Goal: Task Accomplishment & Management: Use online tool/utility

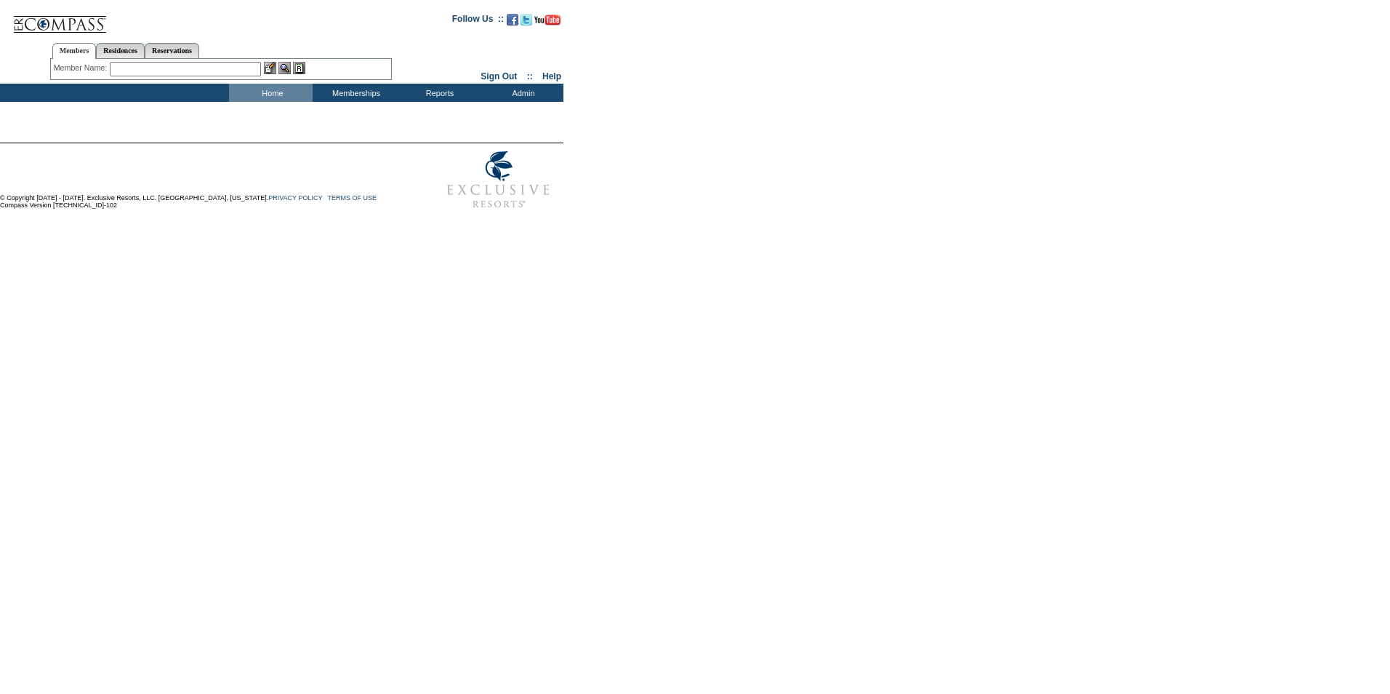
click at [132, 68] on input "text" at bounding box center [185, 69] width 151 height 15
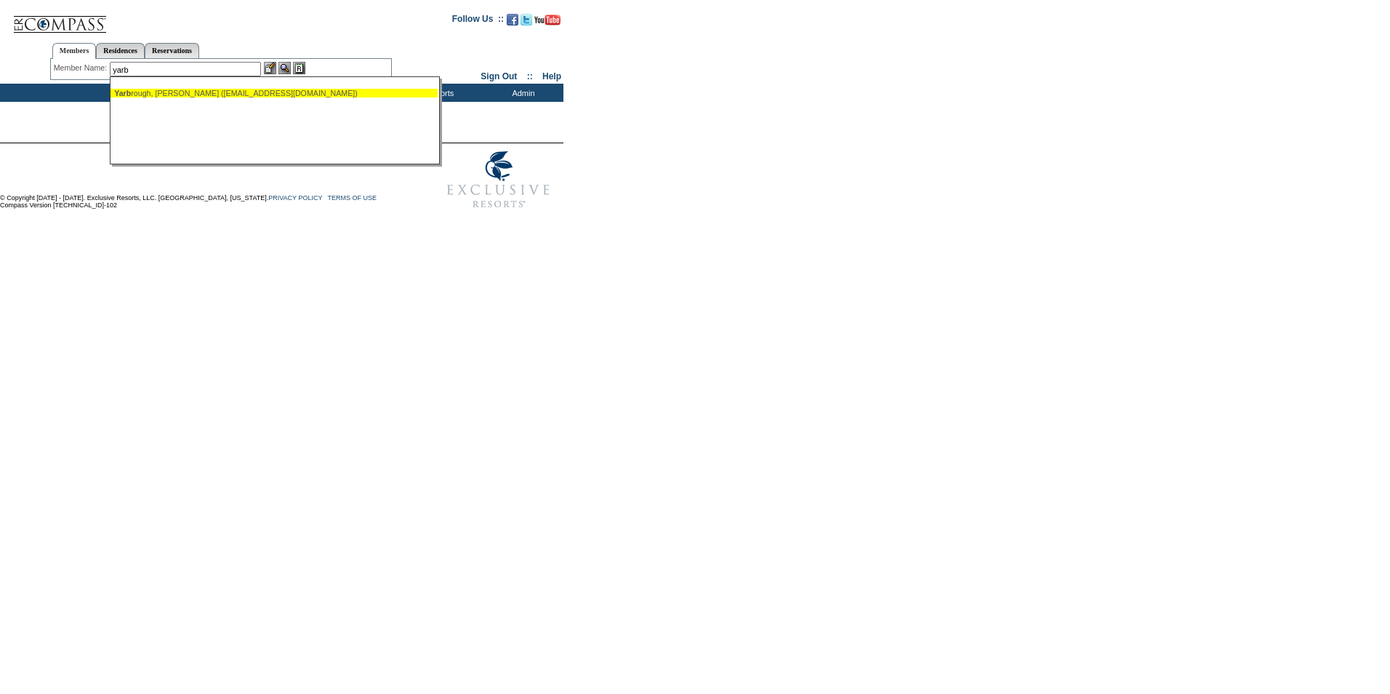
type input "yarb"
click at [273, 69] on img at bounding box center [270, 68] width 12 height 12
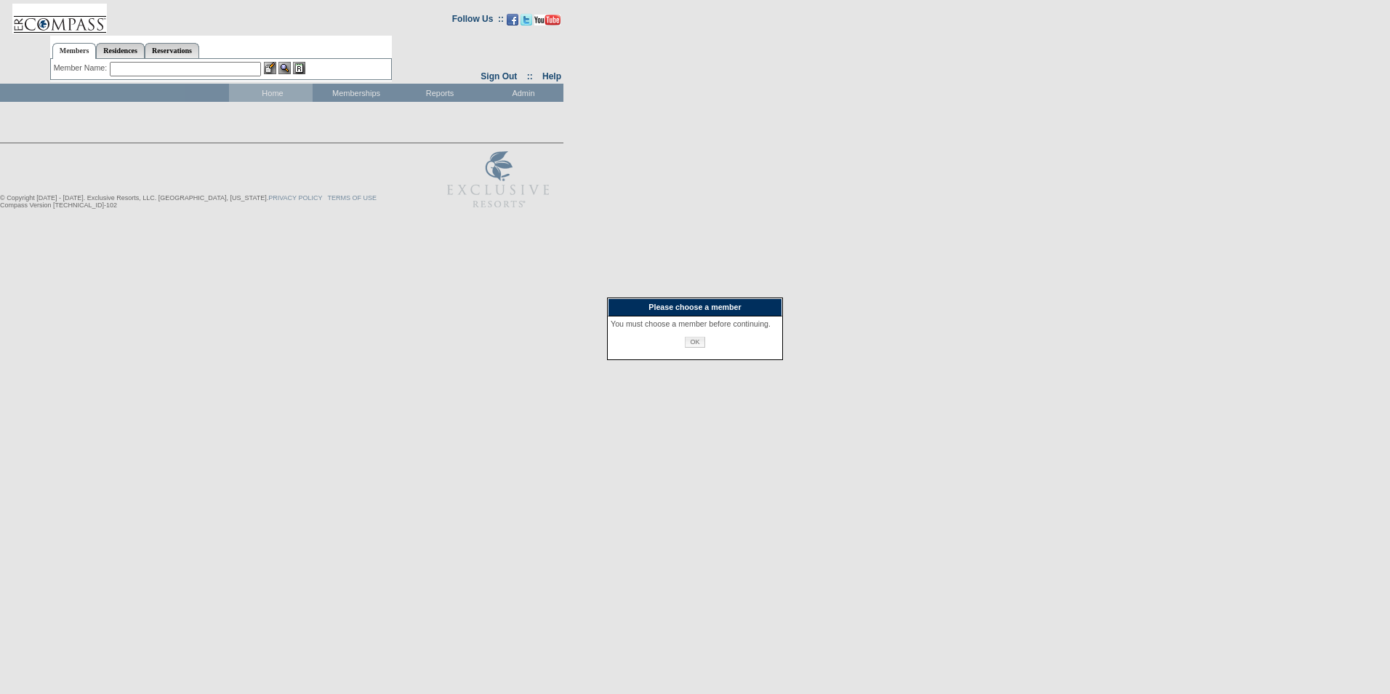
drag, startPoint x: 701, startPoint y: 350, endPoint x: 486, endPoint y: 198, distance: 262.8
click at [697, 345] on div "You must choose a member before continuing. OK" at bounding box center [695, 337] width 174 height 43
click at [690, 348] on input "OK" at bounding box center [695, 342] width 20 height 11
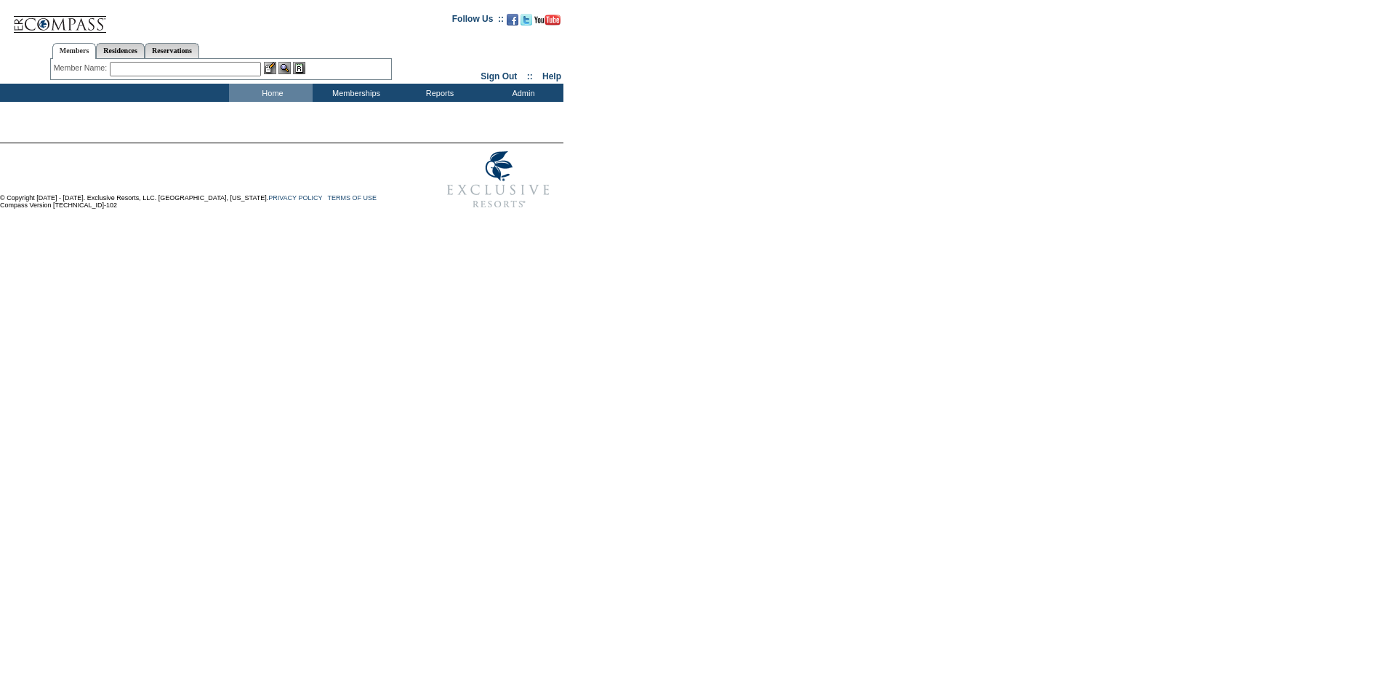
click at [176, 68] on input "text" at bounding box center [185, 69] width 151 height 15
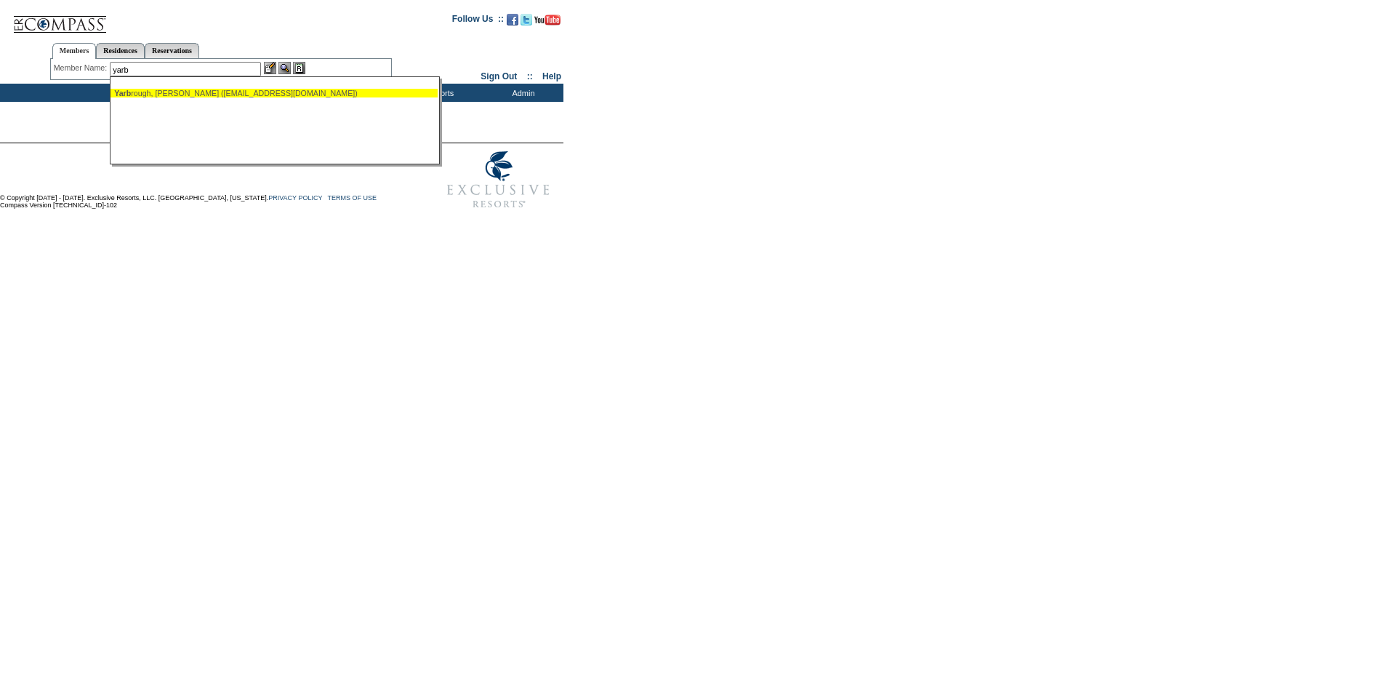
click at [185, 94] on div "Yarb rough, [PERSON_NAME] ([EMAIL_ADDRESS][DOMAIN_NAME])" at bounding box center [274, 93] width 320 height 9
type input "[PERSON_NAME][GEOGRAPHIC_DATA] ([EMAIL_ADDRESS][DOMAIN_NAME])"
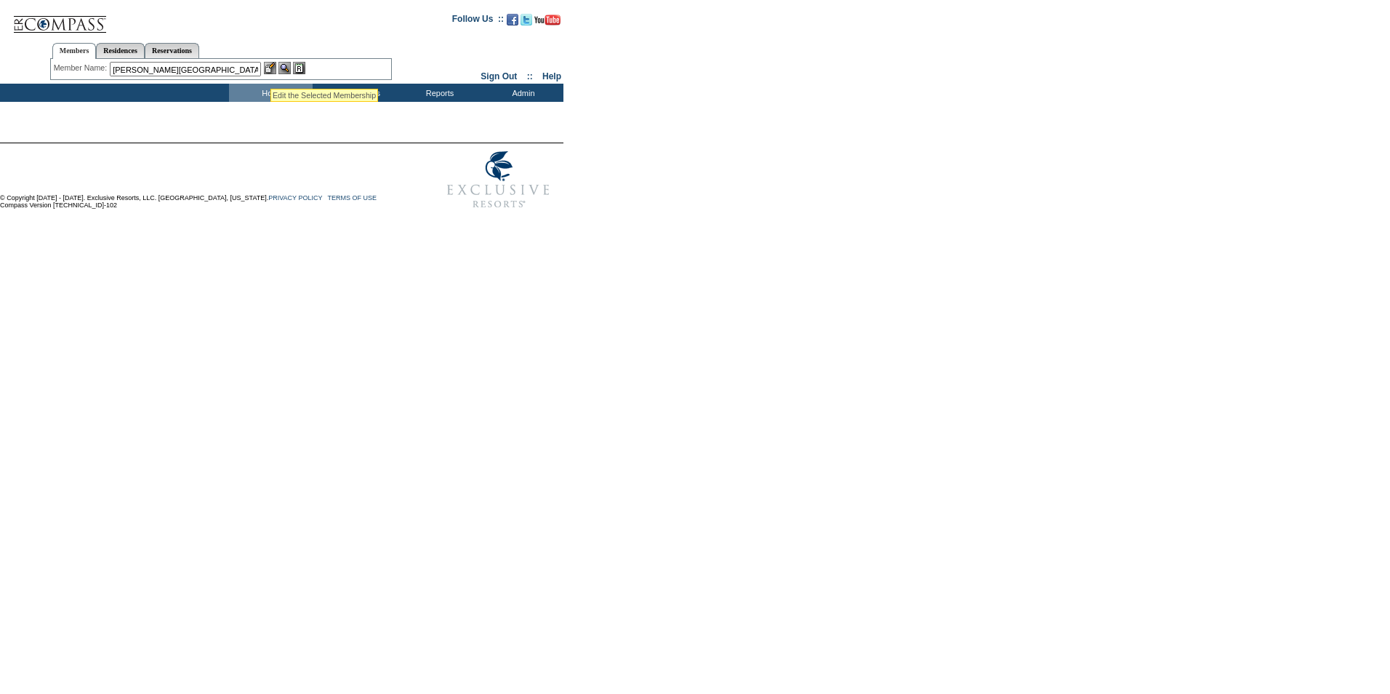
click at [270, 71] on img at bounding box center [270, 68] width 12 height 12
